Goal: Task Accomplishment & Management: Manage account settings

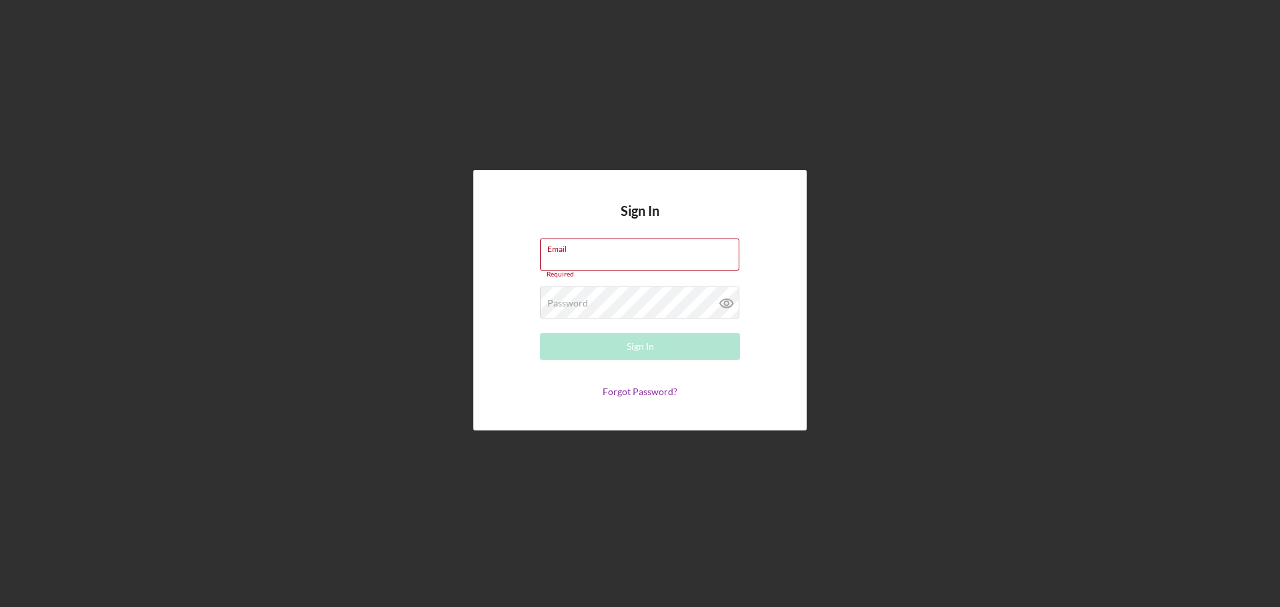
type input "[EMAIL_ADDRESS][DOMAIN_NAME]"
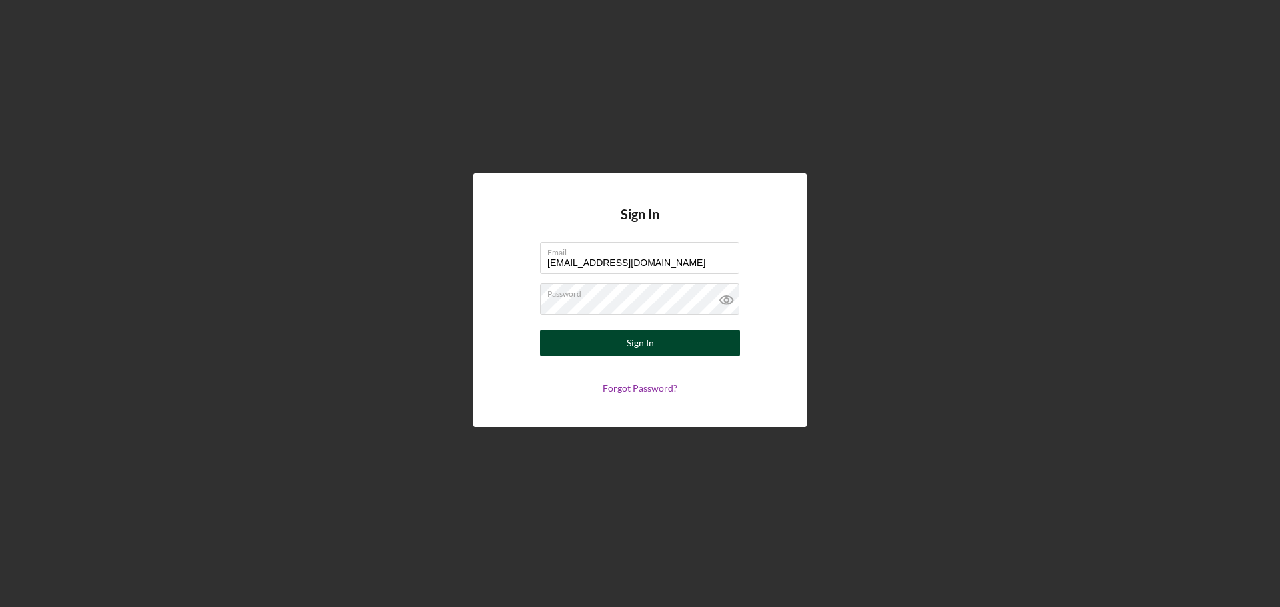
click at [650, 349] on div "Sign In" at bounding box center [639, 343] width 27 height 27
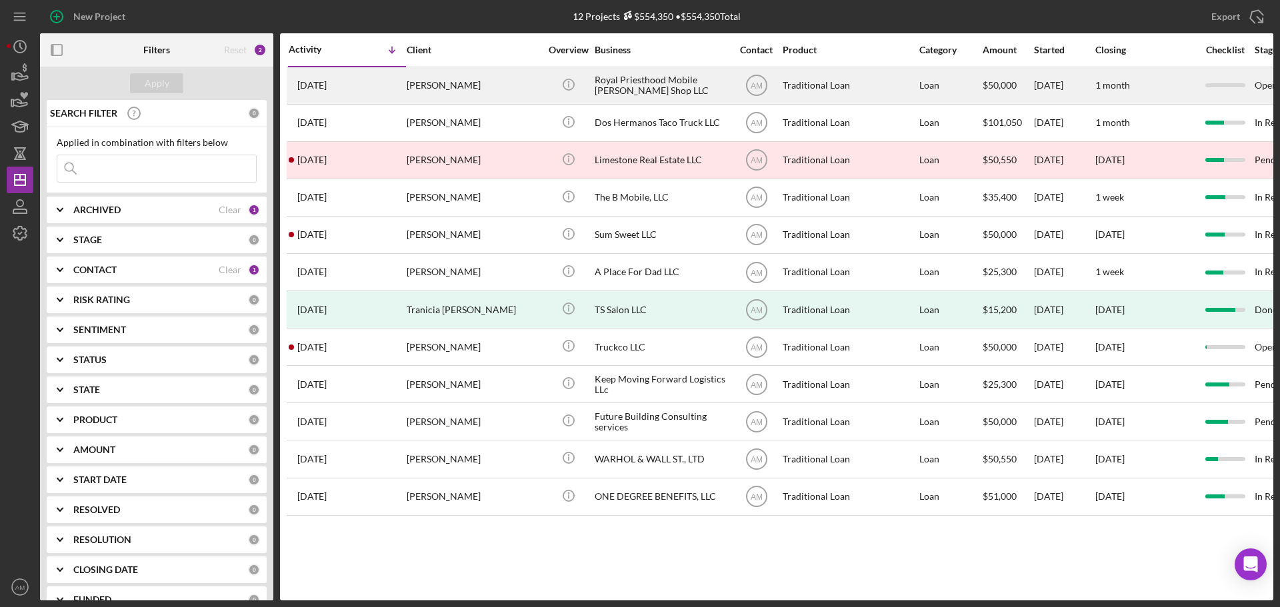
click at [622, 80] on div "Royal Priesthood Mobile [PERSON_NAME] Shop LLC" at bounding box center [660, 85] width 133 height 35
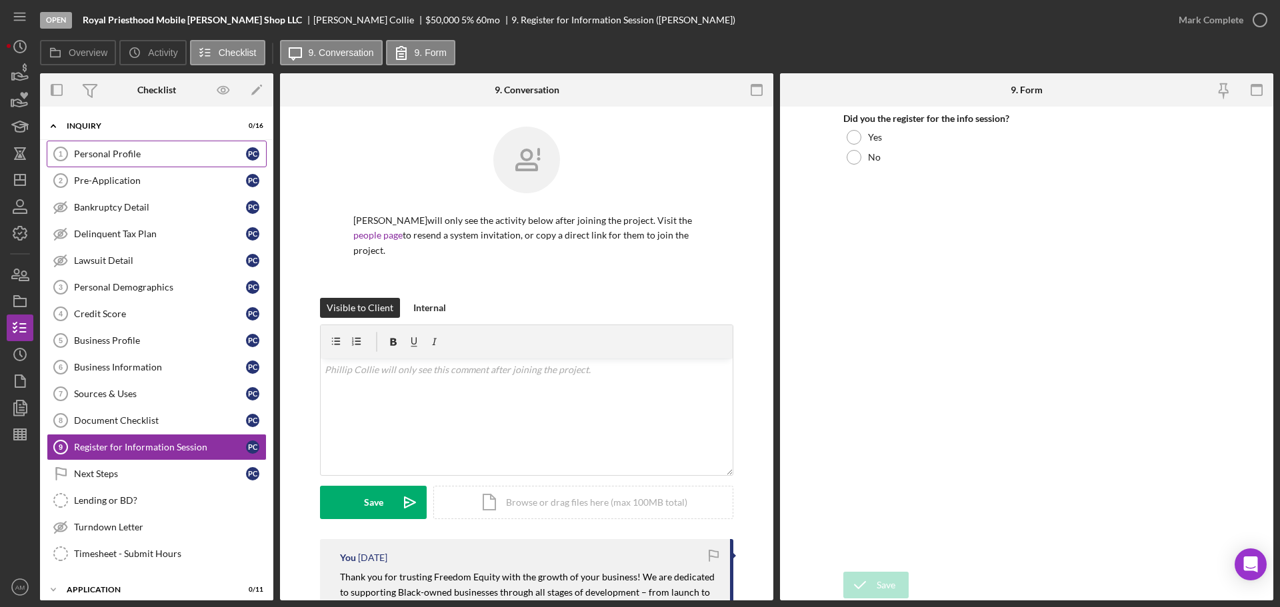
click at [118, 153] on div "Personal Profile" at bounding box center [160, 154] width 172 height 11
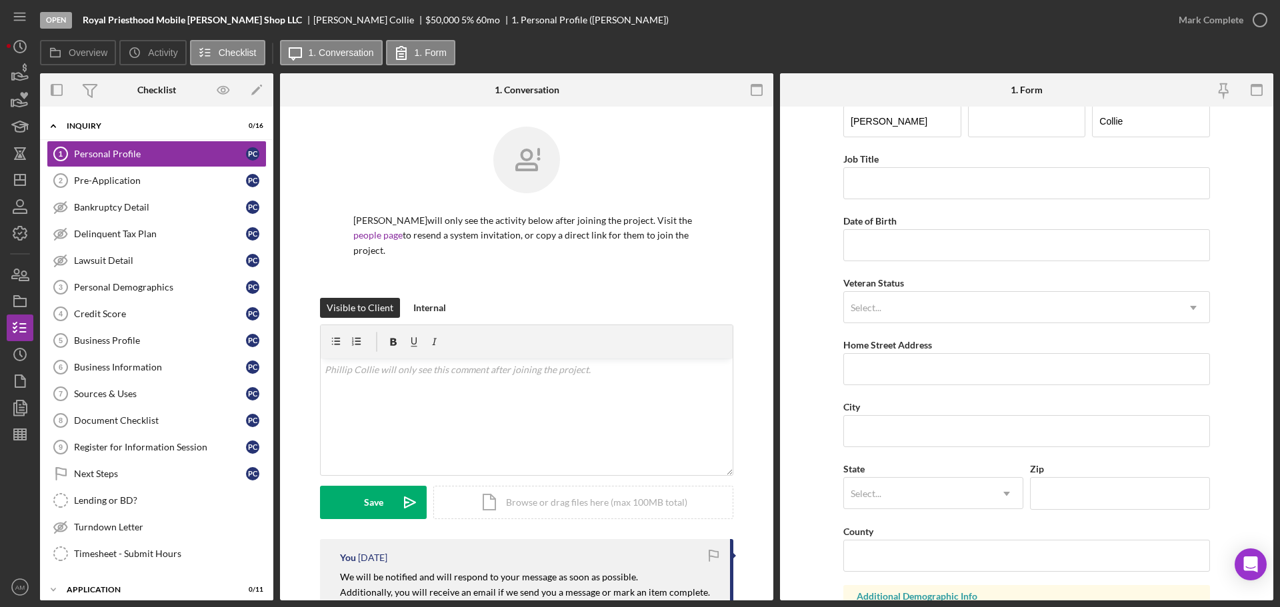
scroll to position [67, 0]
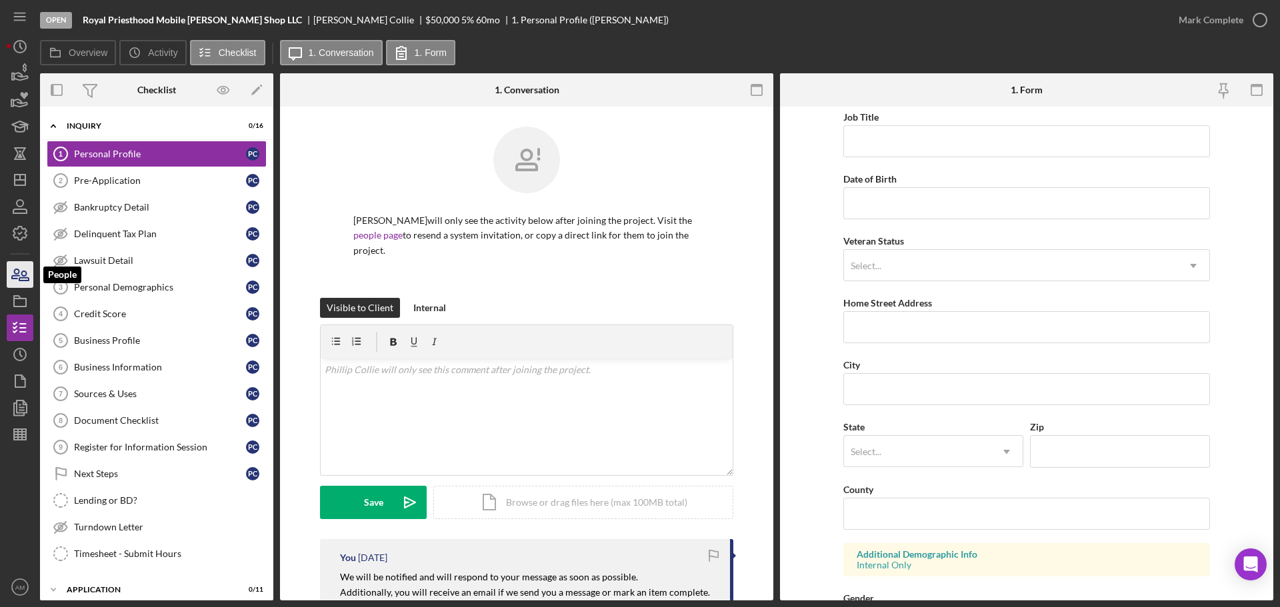
click at [18, 275] on icon "button" at bounding box center [15, 273] width 7 height 9
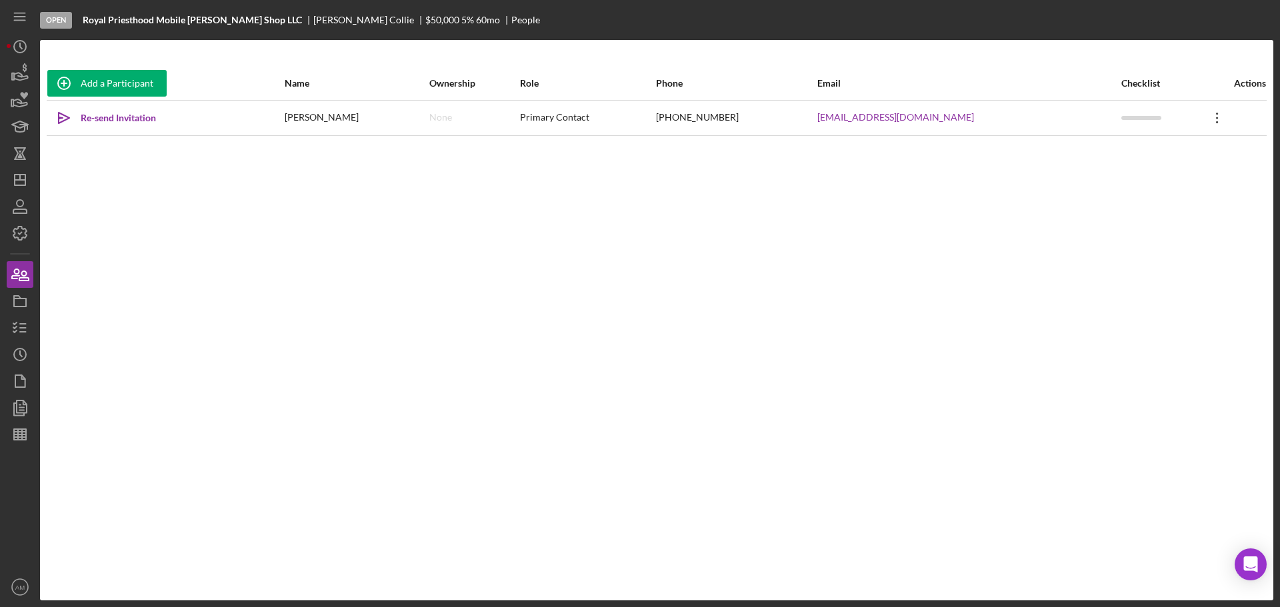
click at [1203, 116] on icon "Icon/Overflow" at bounding box center [1216, 117] width 33 height 33
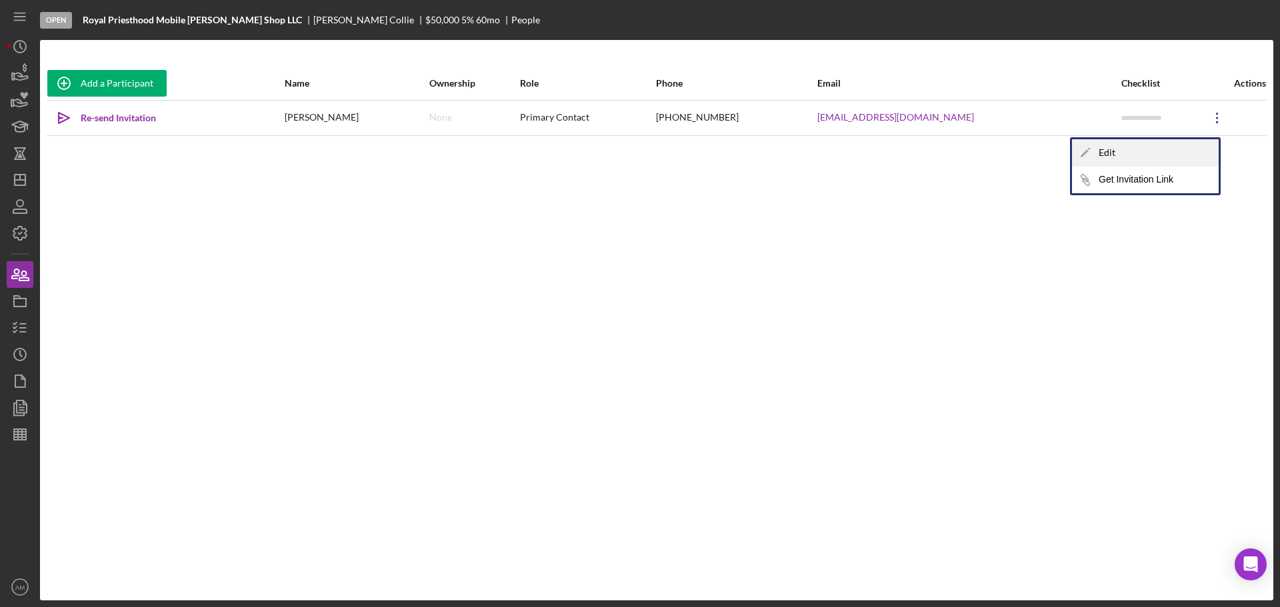
click at [1135, 158] on div "Icon/Edit Edit" at bounding box center [1145, 152] width 147 height 27
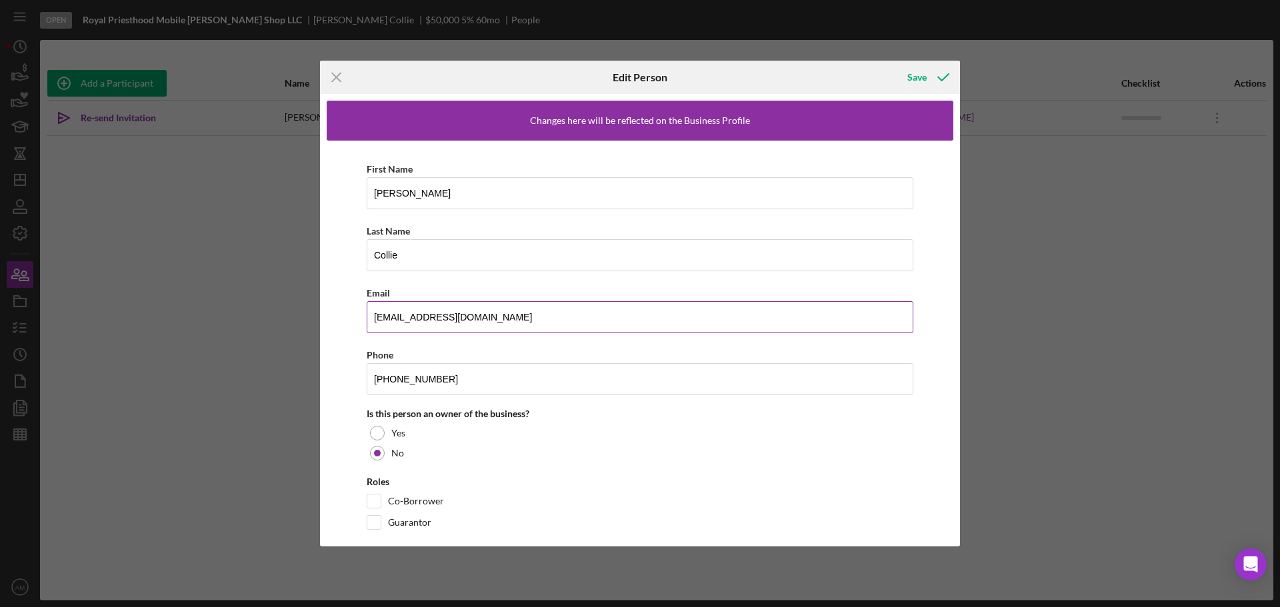
click at [394, 319] on input "phillyfades@gmail.com" at bounding box center [640, 317] width 547 height 32
type input "phillysfades@gmail.com"
click at [918, 73] on div "Save" at bounding box center [916, 77] width 19 height 27
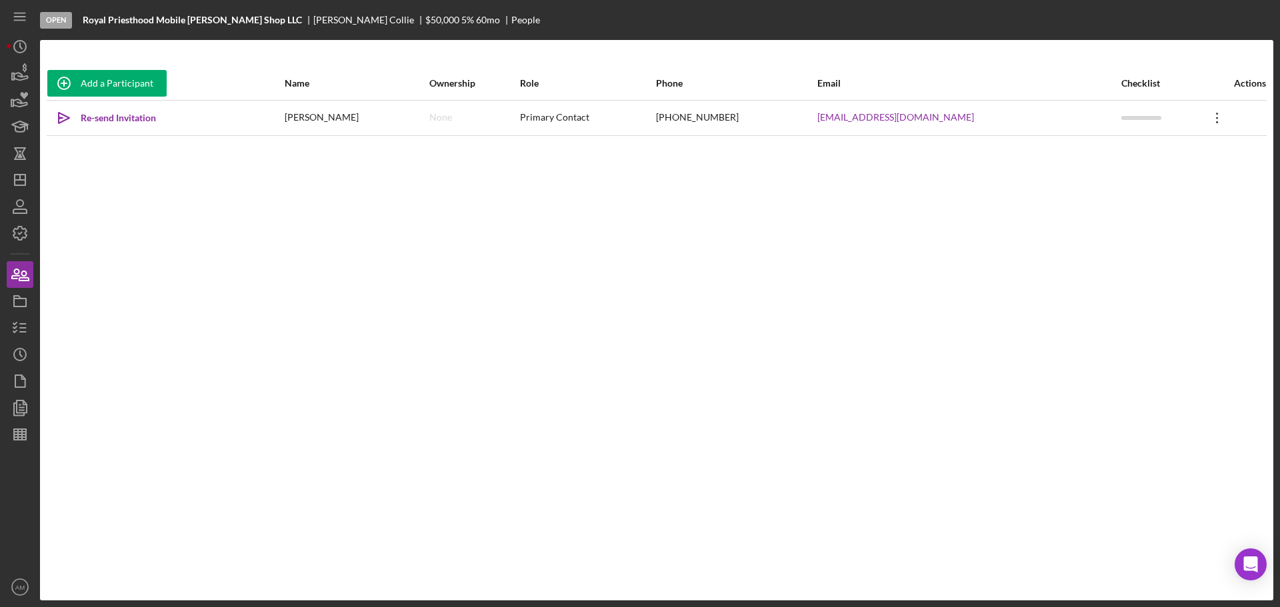
click at [1208, 113] on icon "Icon/Overflow" at bounding box center [1216, 117] width 33 height 33
click at [995, 217] on div "Add a Participant Name Ownership Role Phone Email Checklist Actions Icon/icon-i…" at bounding box center [656, 320] width 1233 height 507
click at [101, 117] on div "Re-send Invitation" at bounding box center [118, 118] width 75 height 27
